Goal: Task Accomplishment & Management: Use online tool/utility

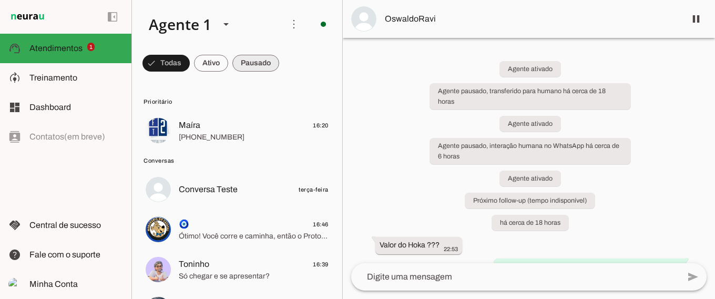
click at [190, 61] on span at bounding box center [166, 62] width 47 height 25
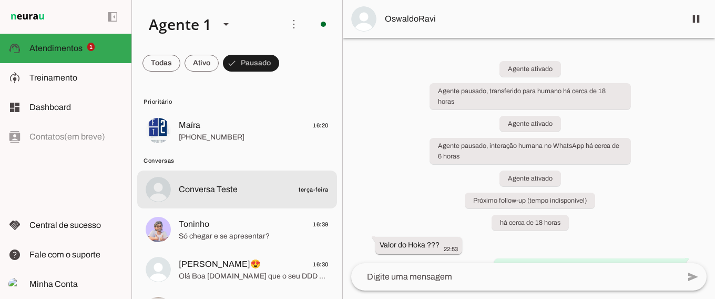
scroll to position [77, 0]
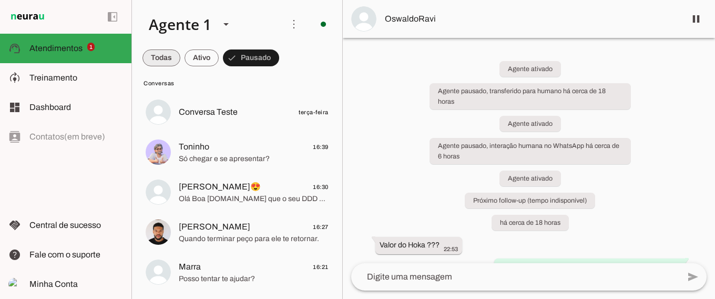
click at [159, 61] on span at bounding box center [162, 57] width 38 height 25
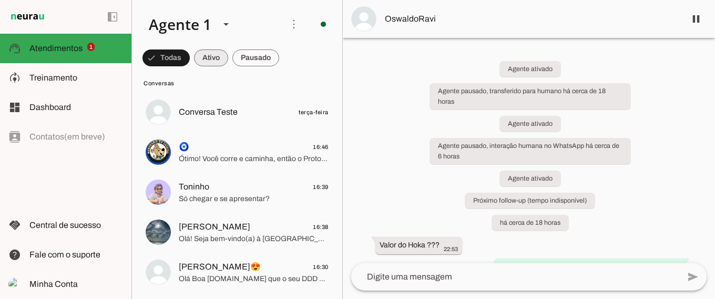
click at [190, 59] on span at bounding box center [166, 57] width 47 height 25
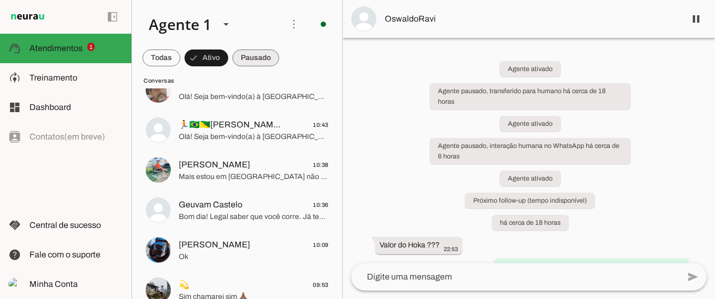
click at [180, 58] on span at bounding box center [162, 57] width 38 height 25
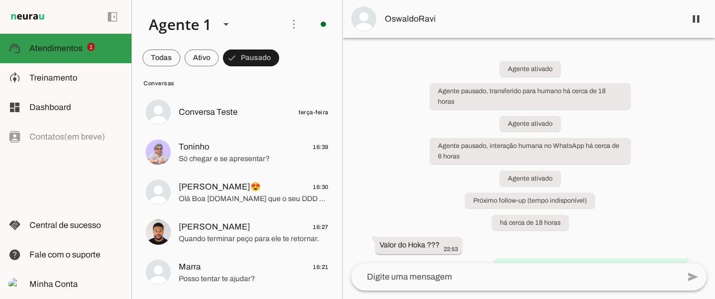
click at [49, 49] on span "Atendimentos" at bounding box center [55, 48] width 53 height 9
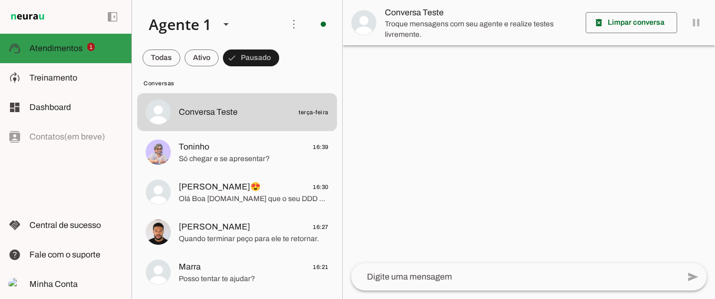
click at [50, 48] on span "Atendimentos" at bounding box center [55, 48] width 53 height 9
